Goal: Find specific page/section

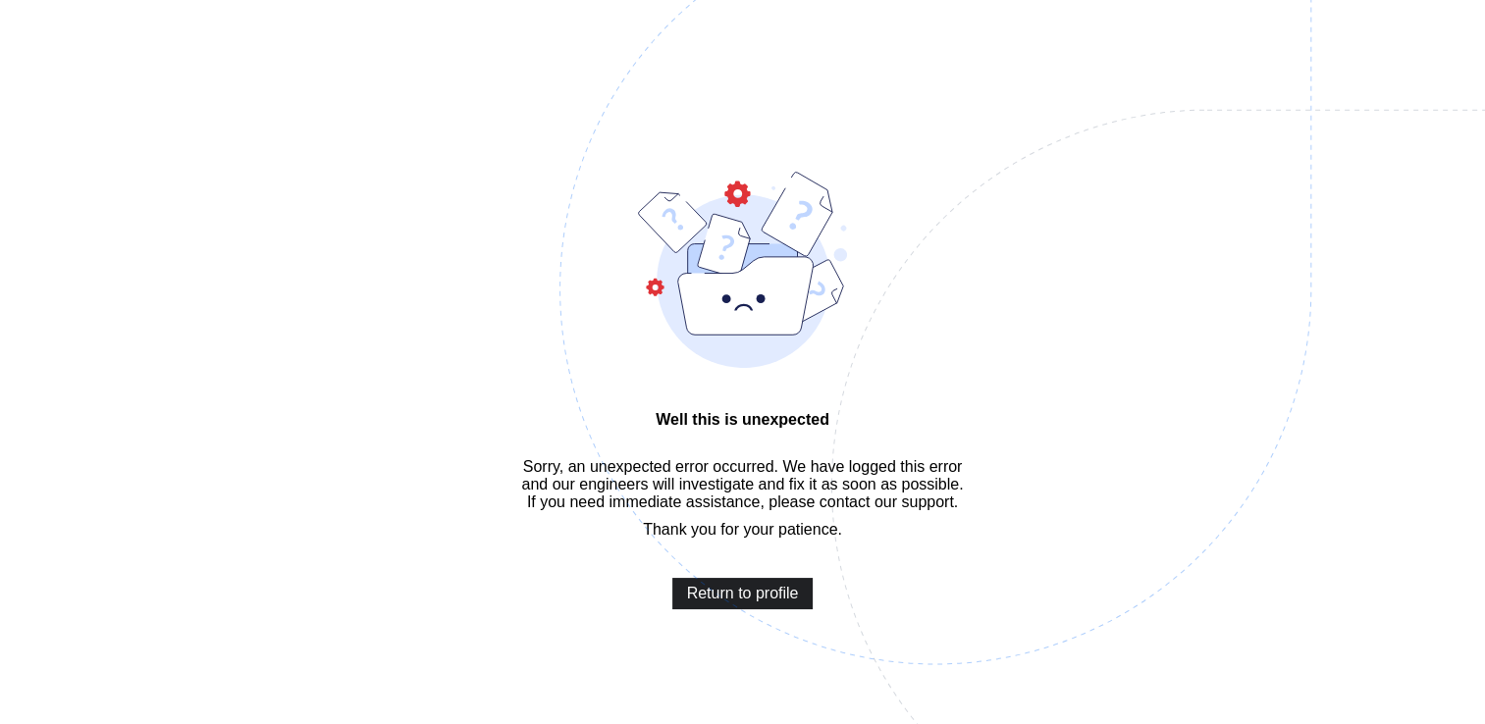
click at [749, 603] on span "Return to profile" at bounding box center [743, 594] width 112 height 18
click at [745, 603] on span "Return to profile" at bounding box center [743, 594] width 112 height 18
click at [711, 603] on span "Return to profile" at bounding box center [743, 594] width 112 height 18
